Goal: Register for event/course

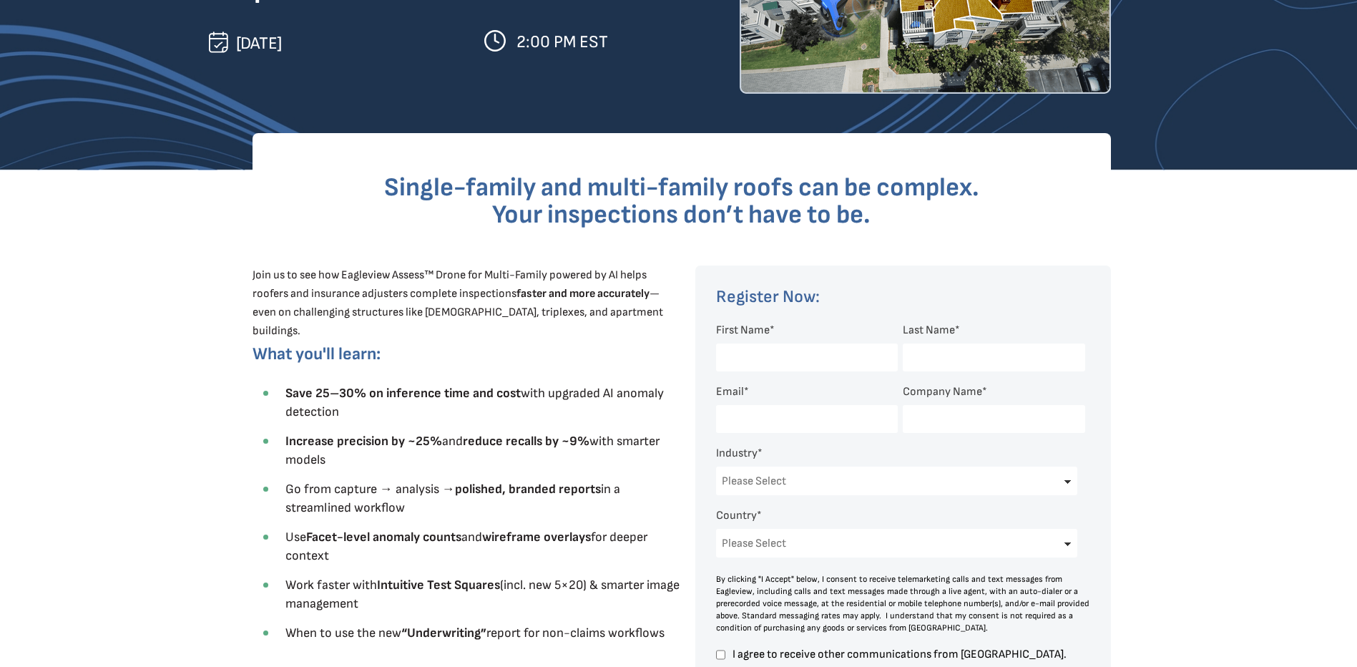
scroll to position [286, 0]
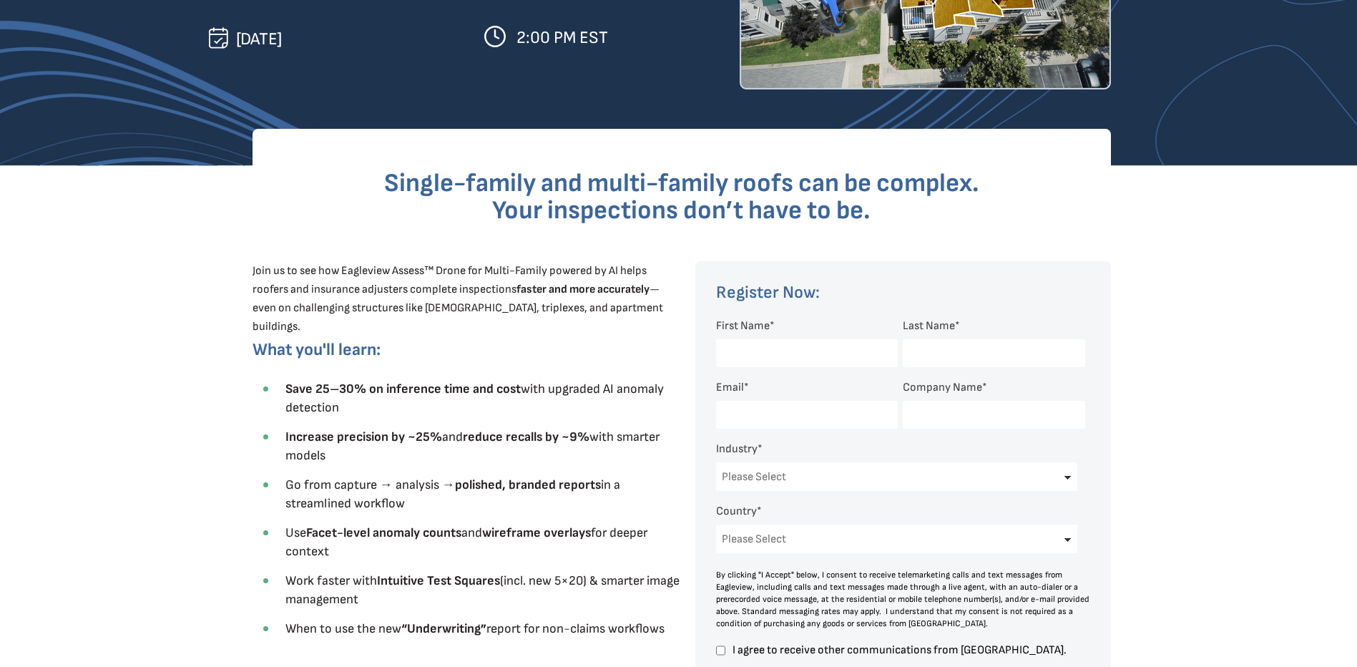
click at [751, 354] on input "First Name *" at bounding box center [807, 353] width 182 height 28
type input "[PERSON_NAME]"
type input "[PERSON_NAME][EMAIL_ADDRESS][DOMAIN_NAME]"
type input "[PERSON_NAME] Roofing & Construction"
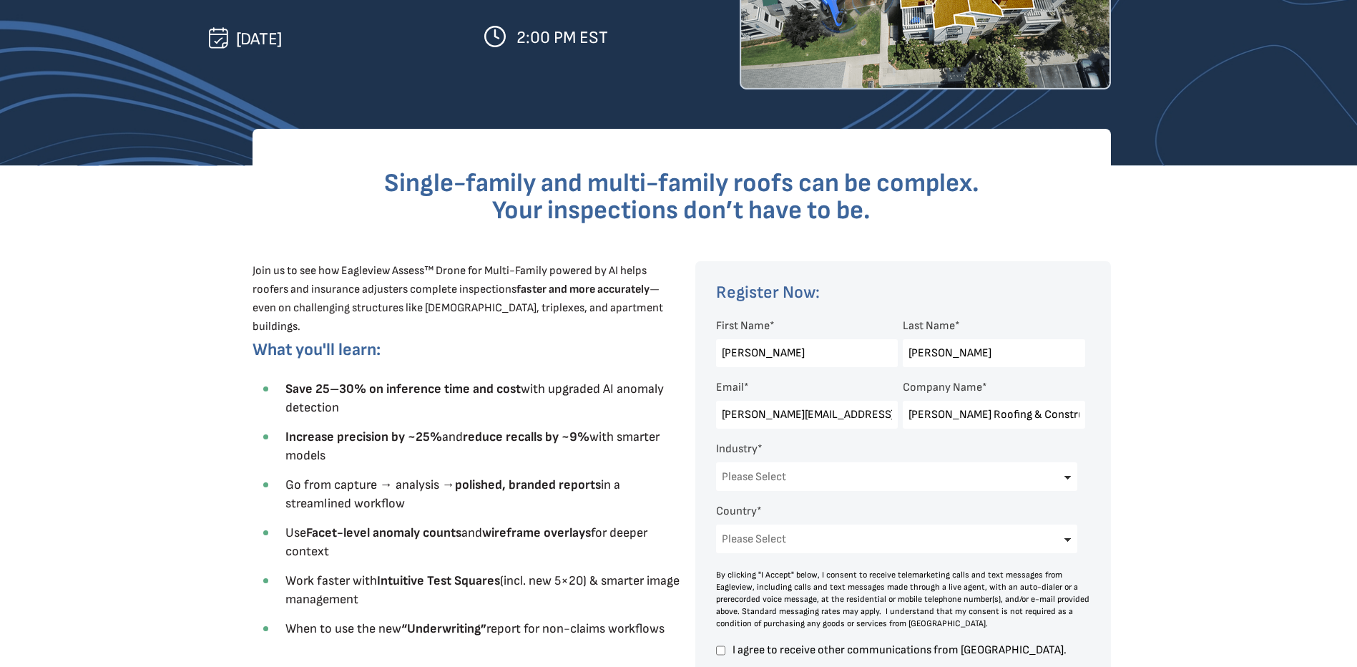
select select "[GEOGRAPHIC_DATA]"
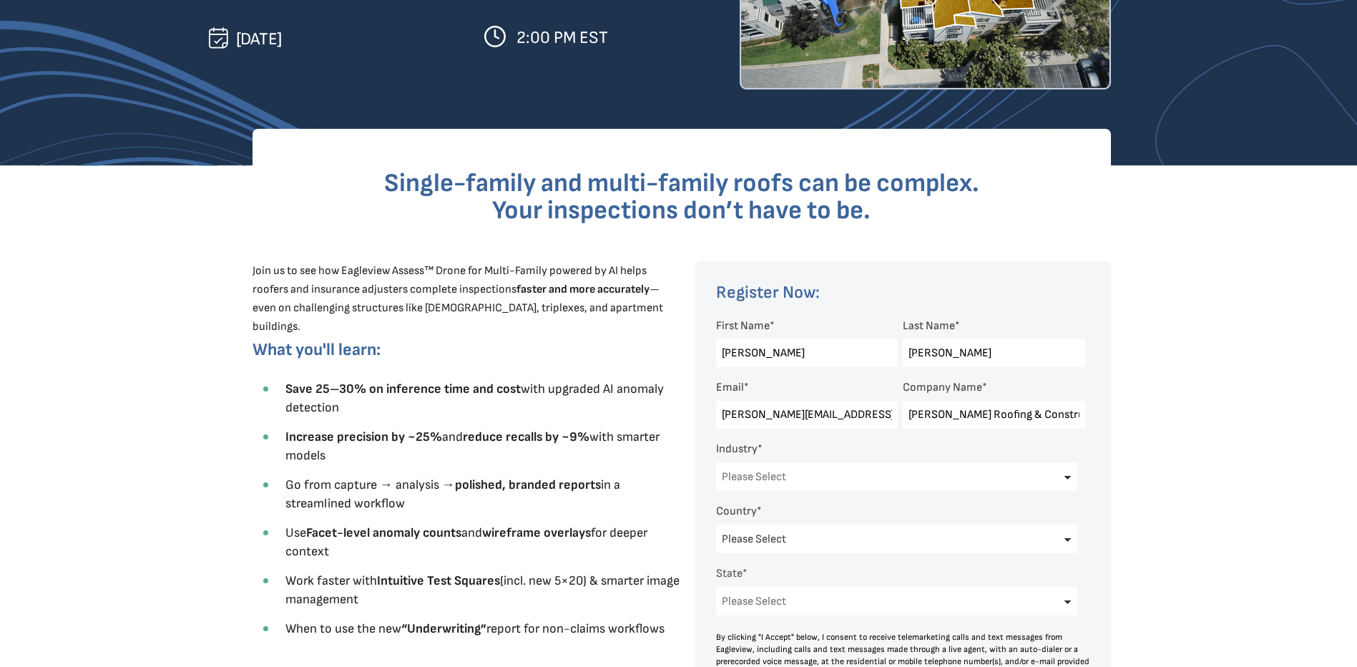
select select "[US_STATE]"
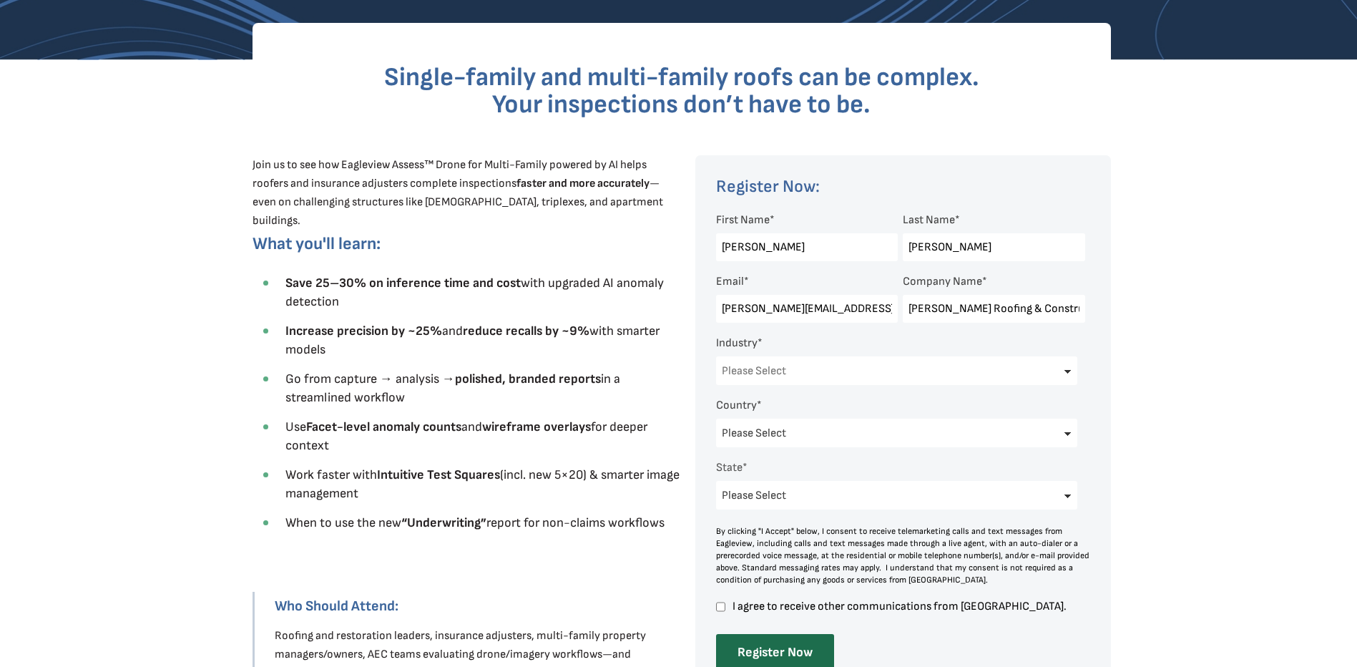
scroll to position [429, 0]
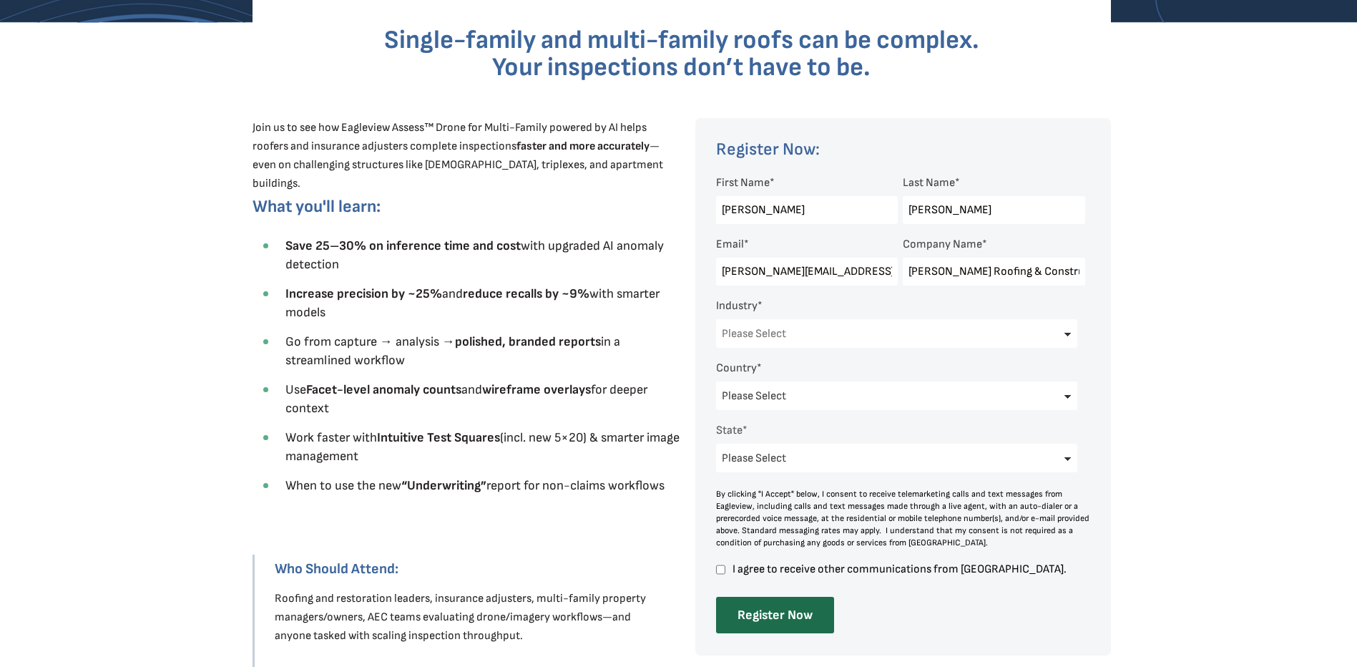
click at [1068, 333] on select "Please Select Architects & Engineering Construction Electric/Gas Utilities Gove…" at bounding box center [897, 333] width 362 height 29
select select "Construction"
click at [716, 319] on select "Please Select Architects & Engineering Construction Electric/Gas Utilities Gove…" at bounding box center [897, 333] width 362 height 29
click at [722, 571] on input "I agree to receive other communications from [GEOGRAPHIC_DATA]." at bounding box center [720, 569] width 9 height 13
checkbox input "true"
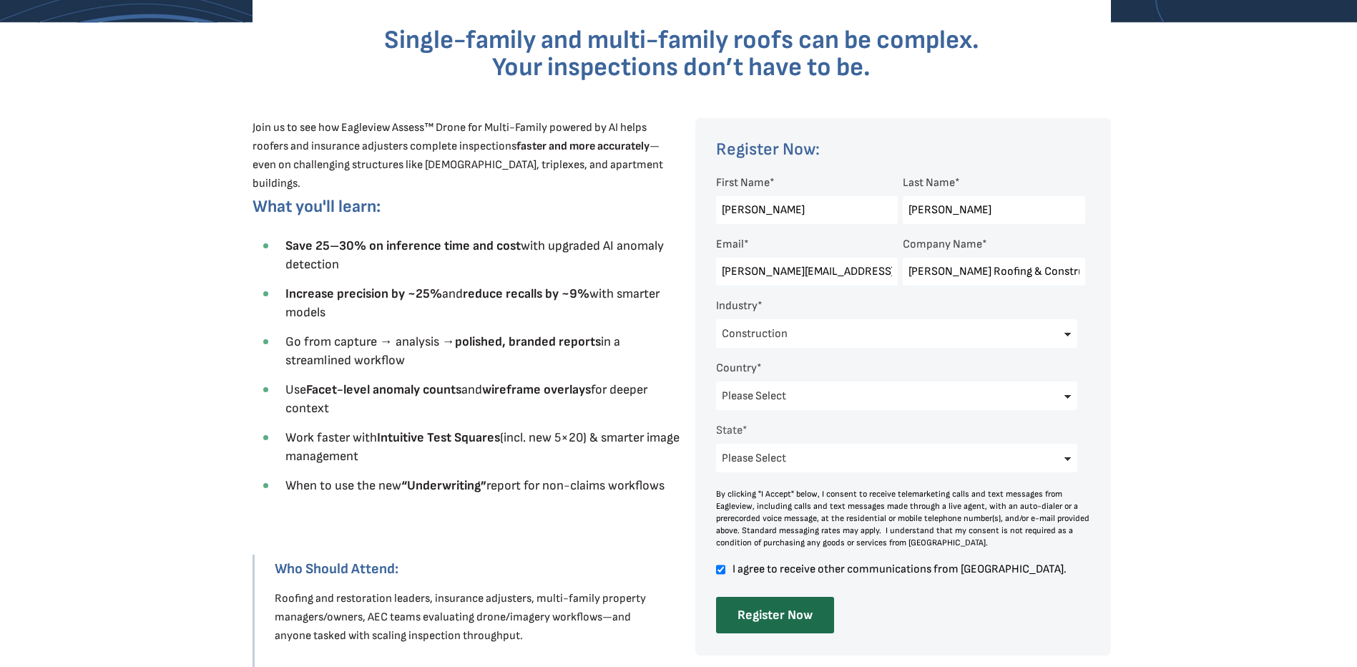
click at [783, 610] on input "Register Now" at bounding box center [775, 615] width 118 height 36
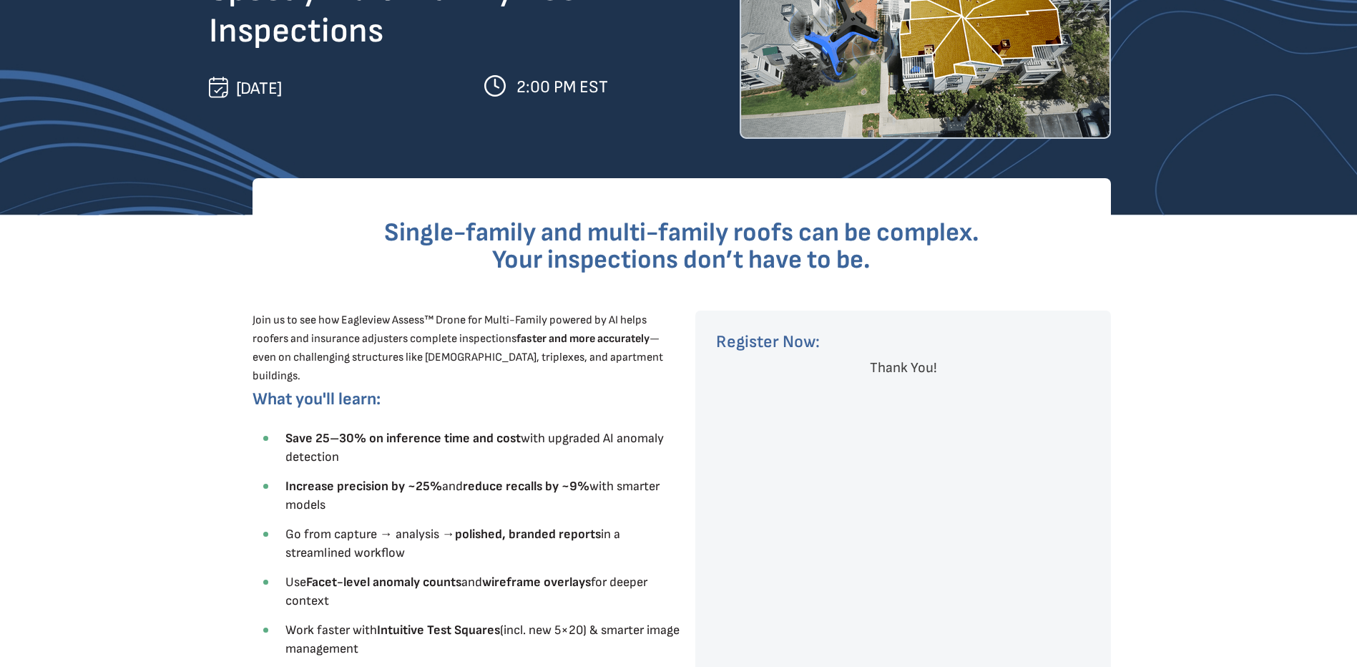
scroll to position [0, 0]
